Goal: Navigation & Orientation: Find specific page/section

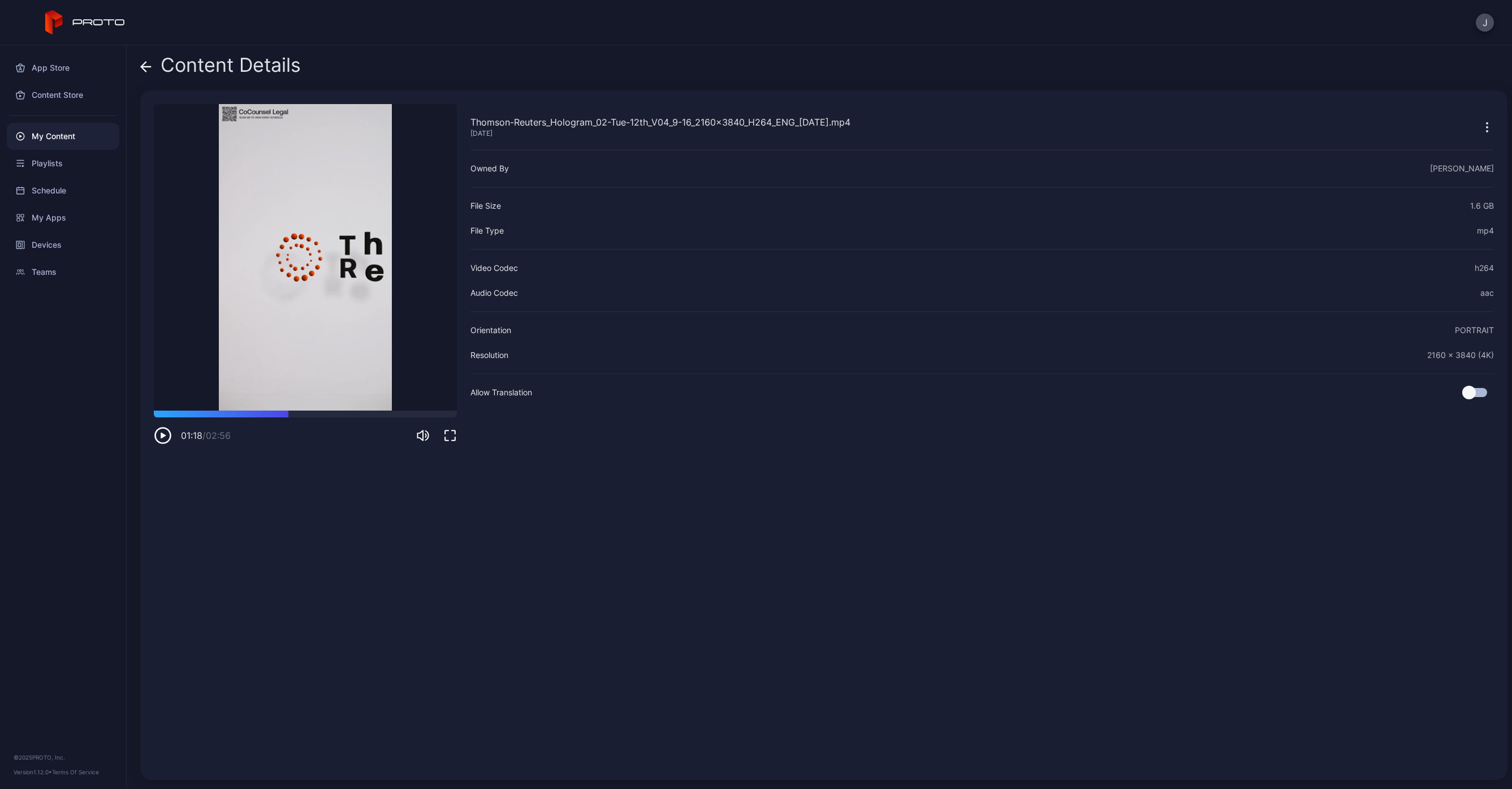
click at [360, 70] on div "Content Details" at bounding box center [824, 68] width 1367 height 27
click at [144, 67] on icon at bounding box center [146, 67] width 9 height 0
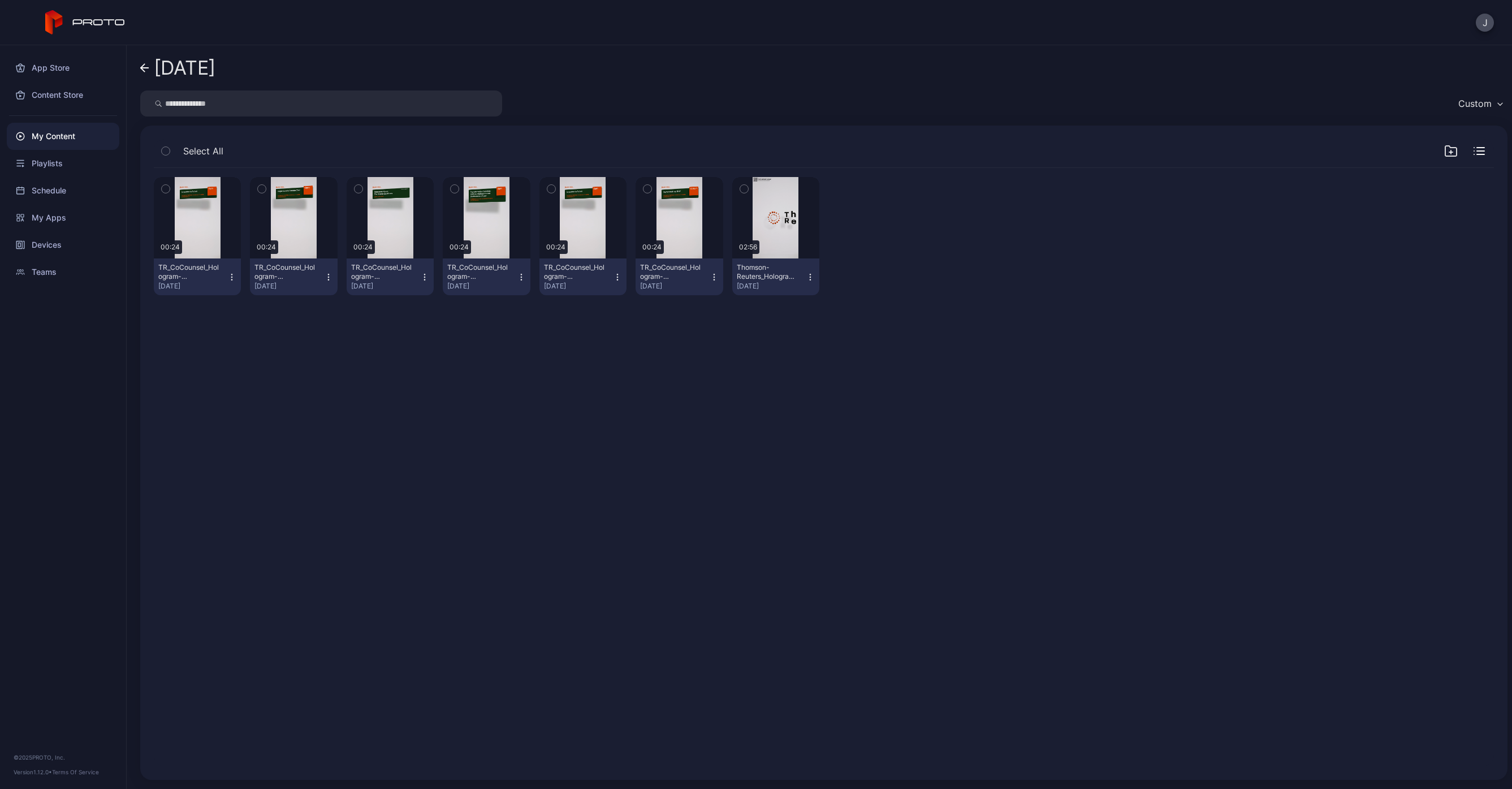
drag, startPoint x: 677, startPoint y: 423, endPoint x: 399, endPoint y: 347, distance: 288.2
click at [662, 423] on div "Preview 00:24 TR_CoCounsel_Hologram-Mograph_Interstitial-Day2-[DATE]-1-11am_v2.…" at bounding box center [824, 467] width 1358 height 616
click at [44, 160] on div "Playlists" at bounding box center [63, 163] width 113 height 27
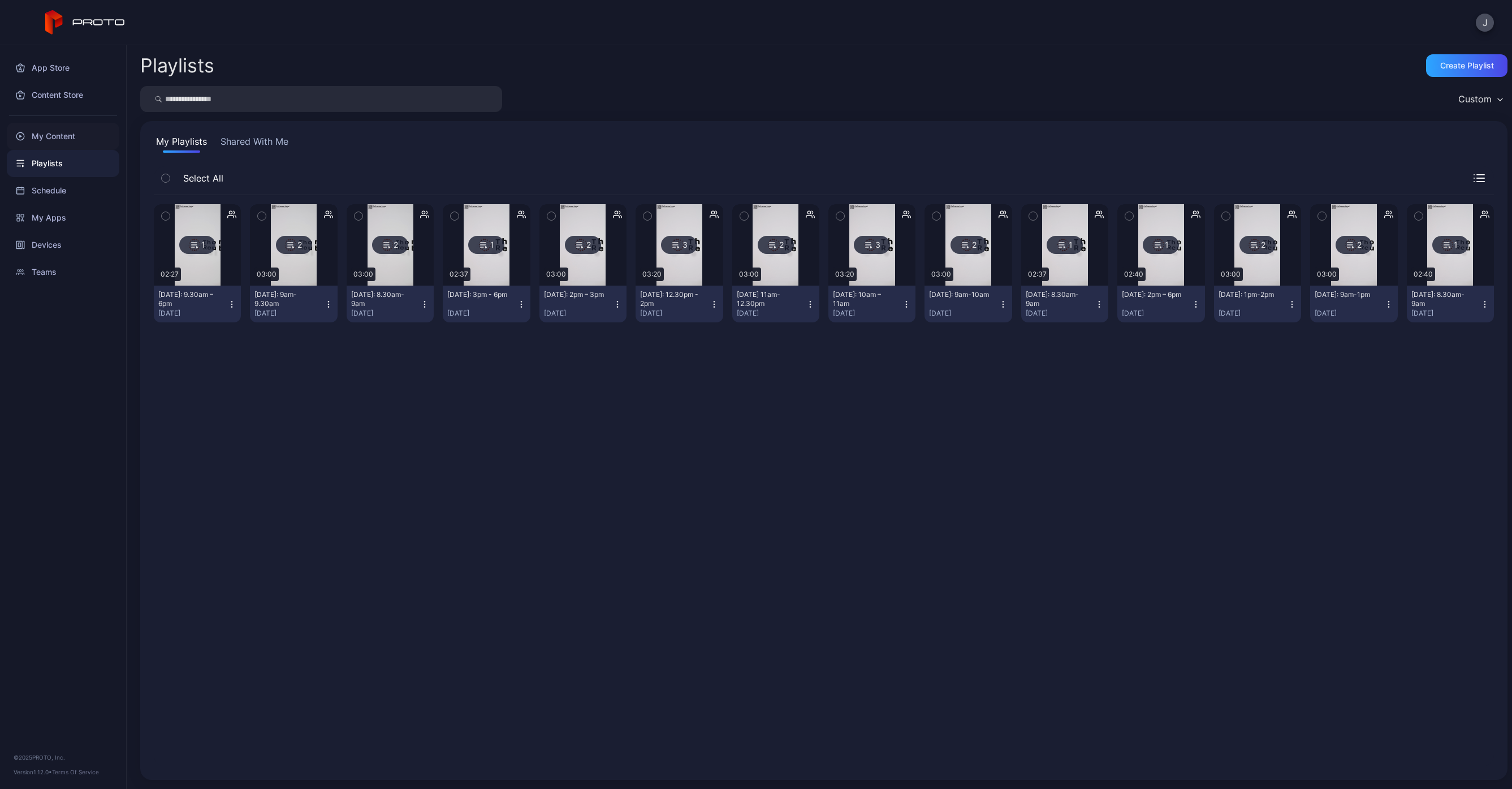
click at [53, 132] on div "My Content" at bounding box center [63, 136] width 113 height 27
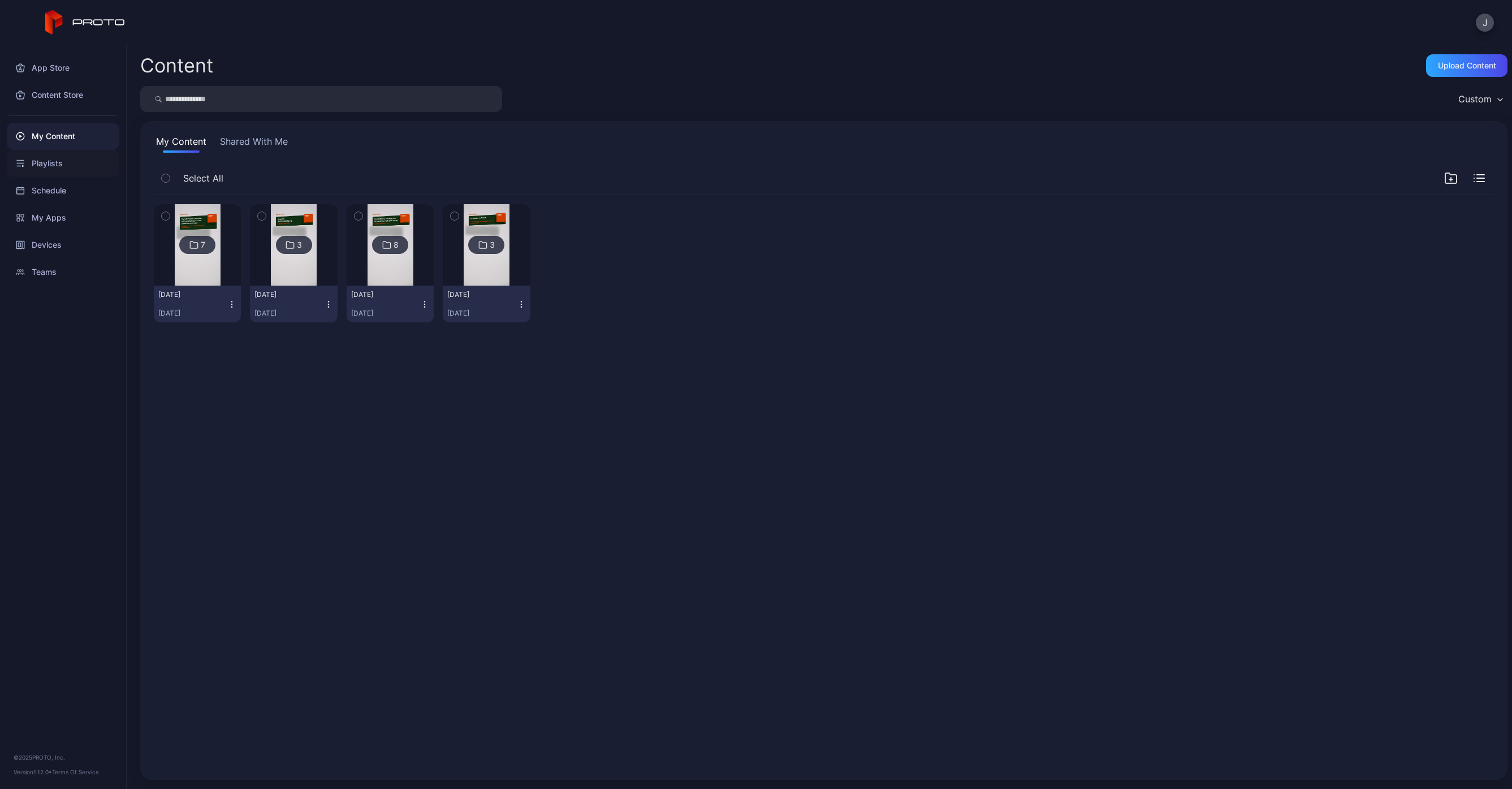
click at [60, 164] on div "Playlists" at bounding box center [63, 163] width 113 height 27
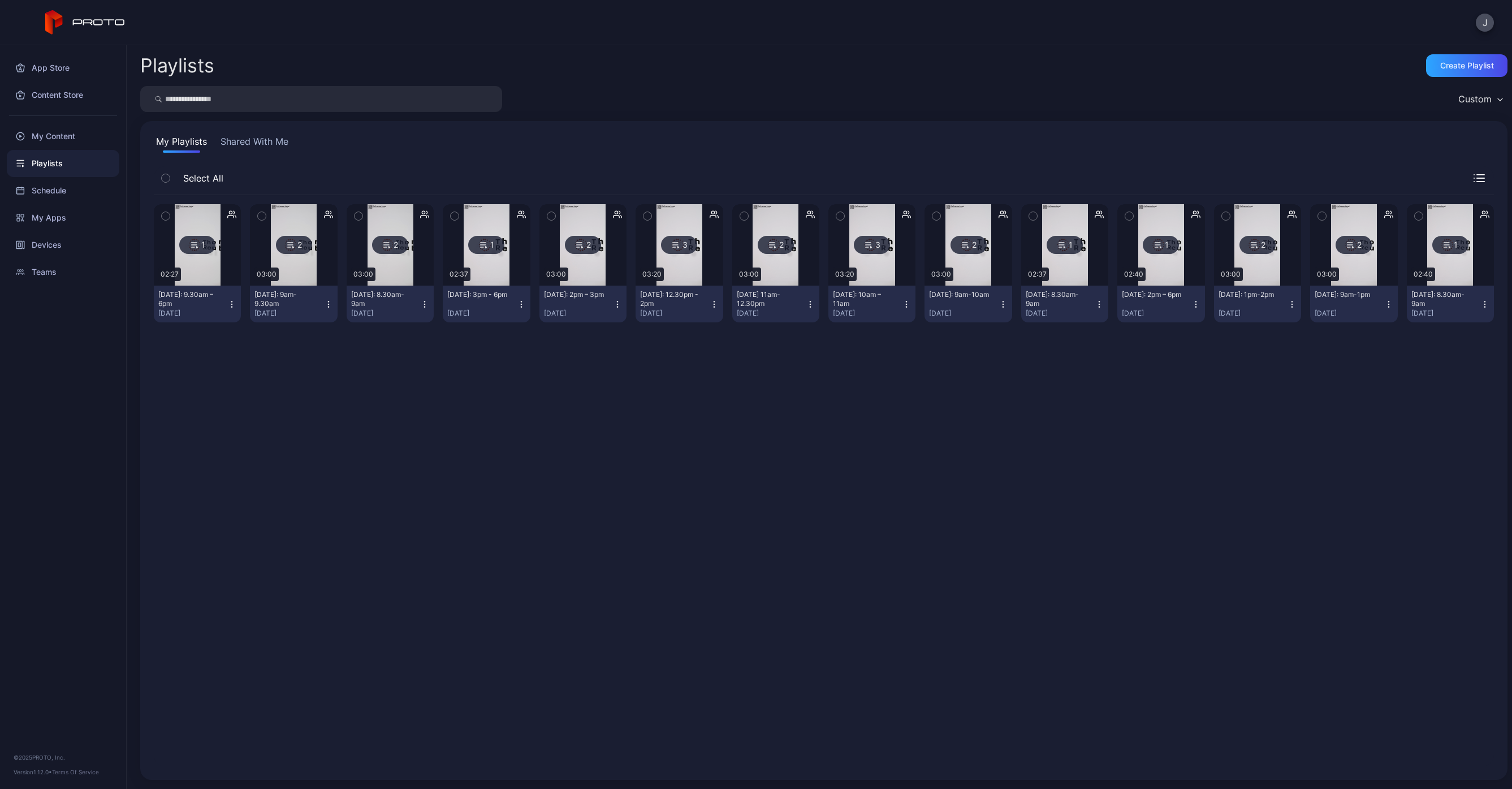
click at [1300, 91] on div "Custom" at bounding box center [824, 99] width 1367 height 26
